Goal: Information Seeking & Learning: Learn about a topic

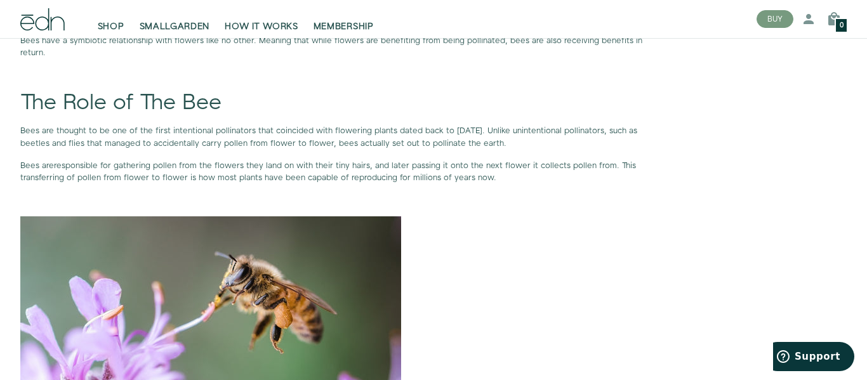
scroll to position [854, 0]
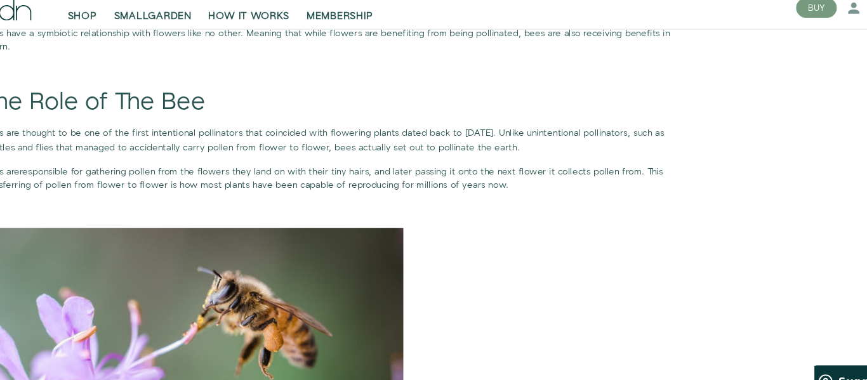
click at [690, 13] on div "Close dialog SIGN UP Submit" at bounding box center [433, 190] width 867 height 380
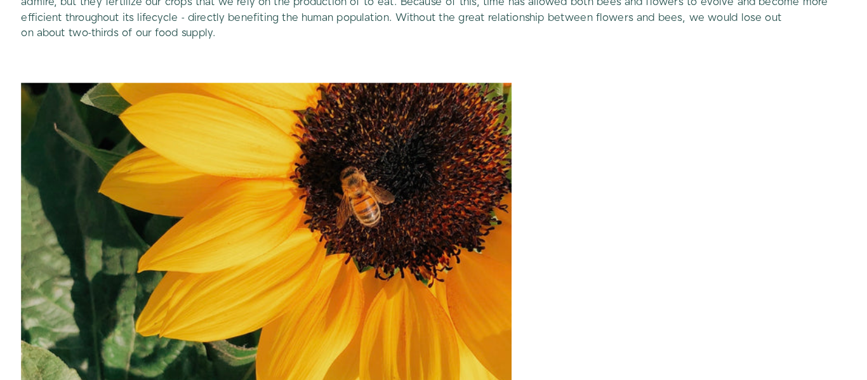
scroll to position [2871, 0]
